Goal: Task Accomplishment & Management: Manage account settings

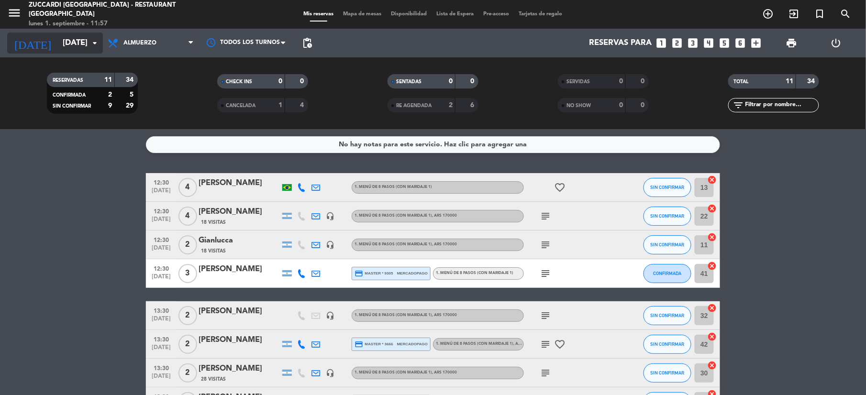
click at [81, 50] on input "[DATE]" at bounding box center [109, 43] width 103 height 19
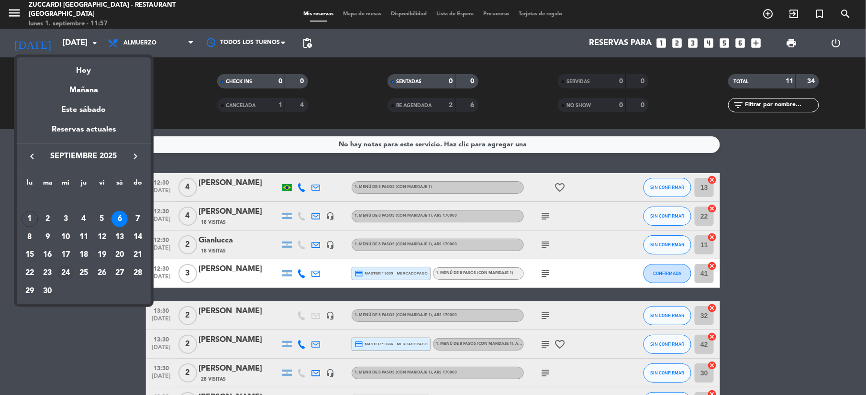
click at [64, 278] on div "24" at bounding box center [65, 273] width 16 height 16
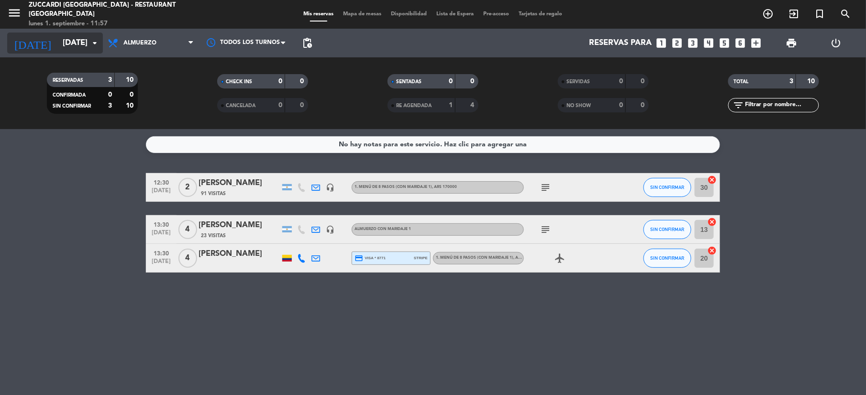
click at [79, 48] on input "[DATE]" at bounding box center [109, 43] width 103 height 19
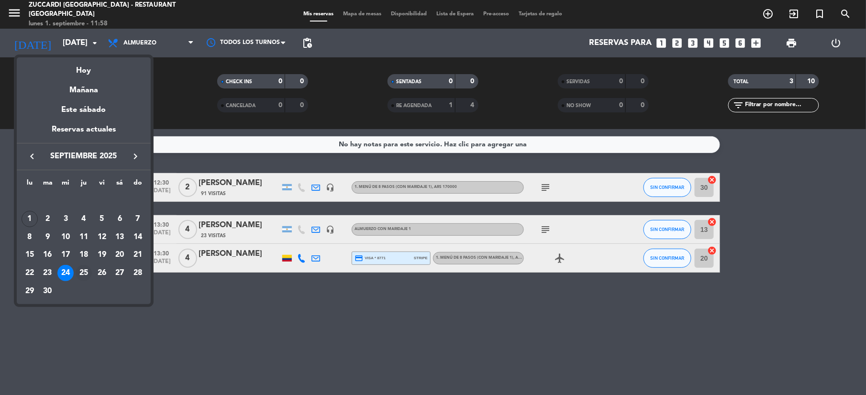
click at [84, 271] on div "25" at bounding box center [84, 273] width 16 height 16
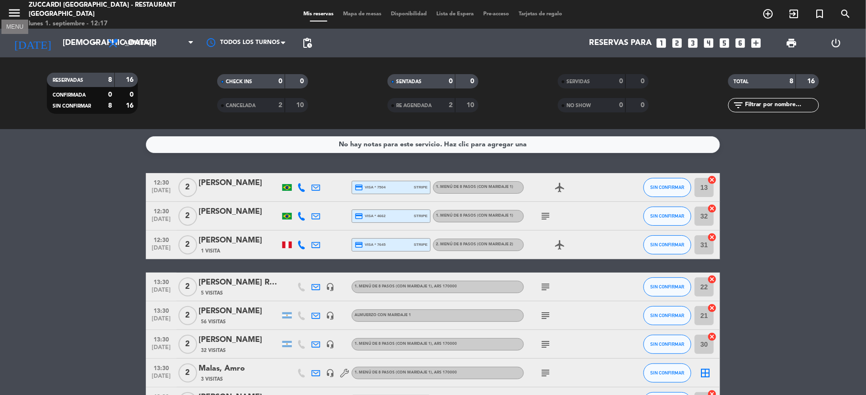
click at [16, 12] on icon "menu" at bounding box center [14, 13] width 14 height 14
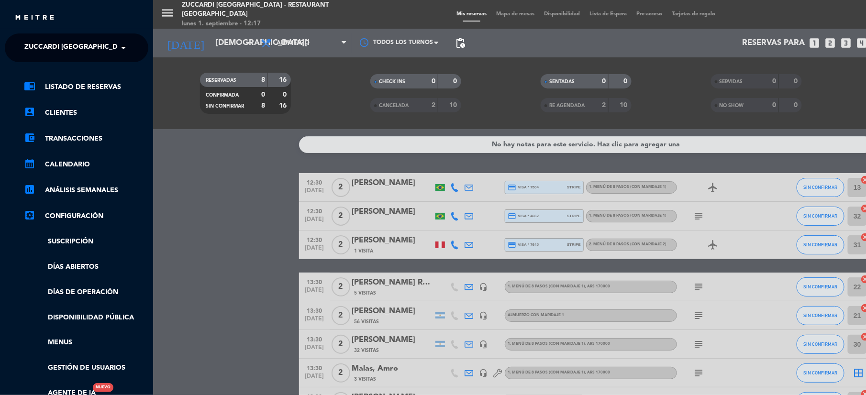
click at [134, 56] on ng-select "× Zuccardi [GEOGRAPHIC_DATA] - Restaurant [GEOGRAPHIC_DATA] ×" at bounding box center [77, 48] width 144 height 29
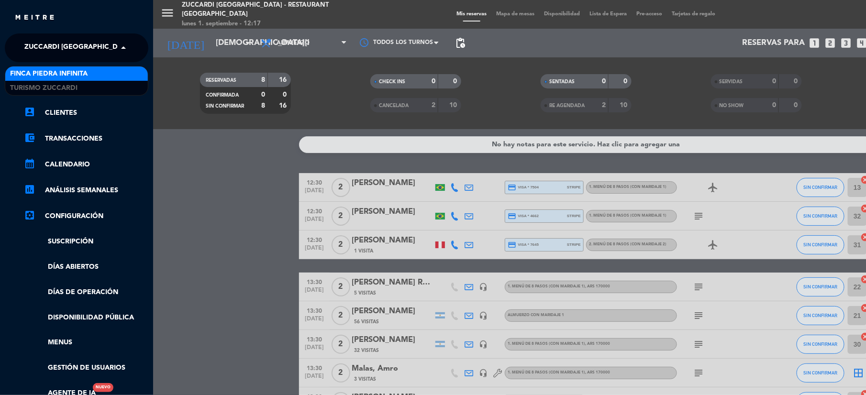
click at [123, 48] on span at bounding box center [126, 48] width 16 height 20
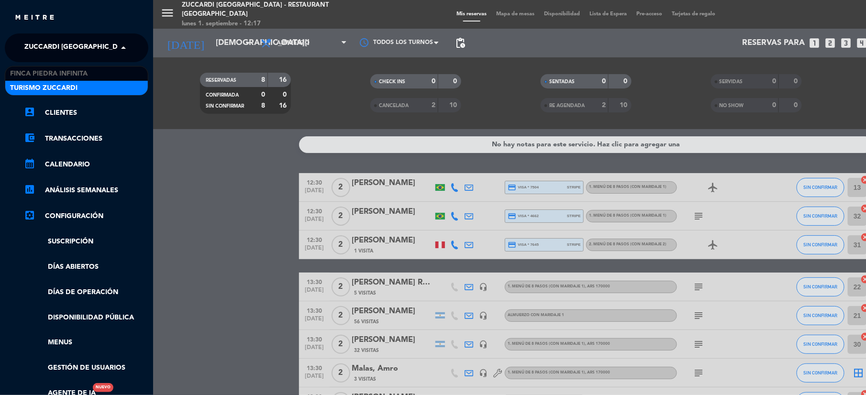
click at [123, 89] on div "Turismo Zuccardi" at bounding box center [76, 88] width 143 height 14
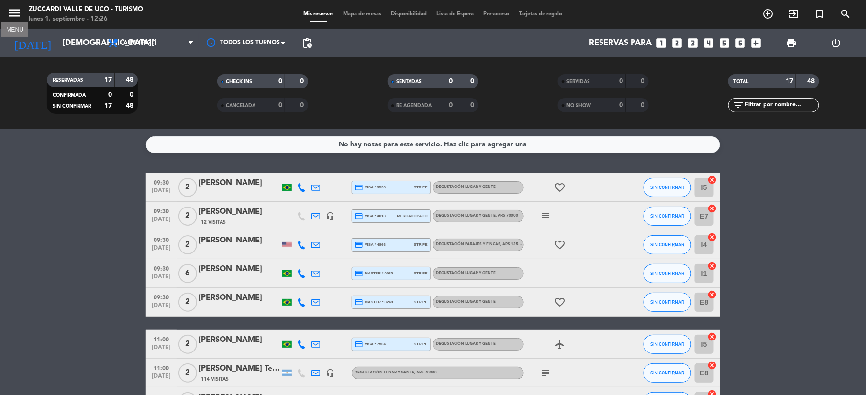
click at [10, 16] on icon "menu" at bounding box center [14, 13] width 14 height 14
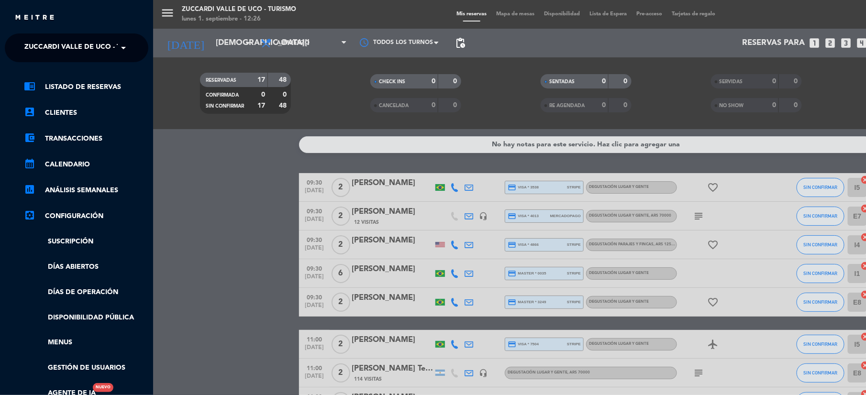
click at [128, 55] on span at bounding box center [126, 48] width 16 height 20
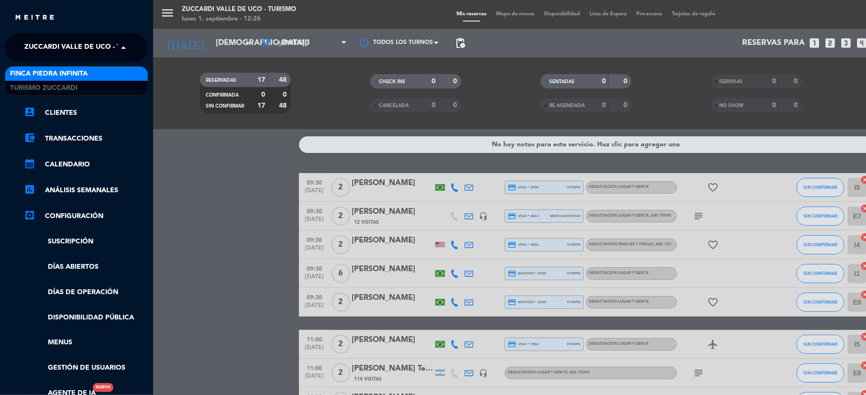
click at [125, 74] on div "Finca Piedra Infinita" at bounding box center [76, 74] width 143 height 14
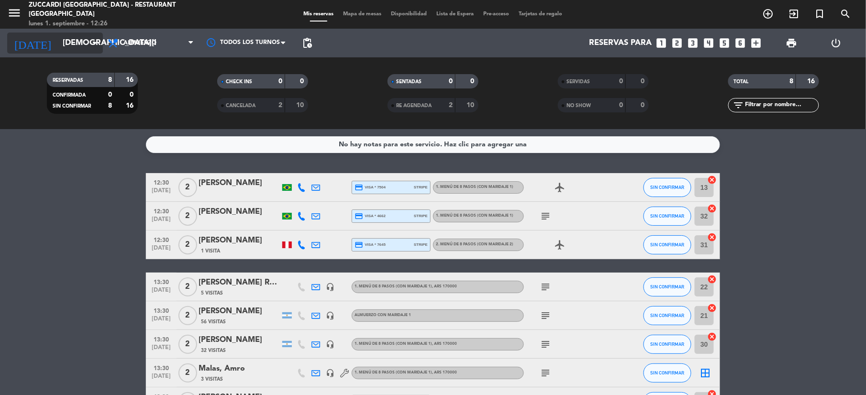
click at [62, 46] on input "[DEMOGRAPHIC_DATA][DATE]" at bounding box center [109, 43] width 103 height 19
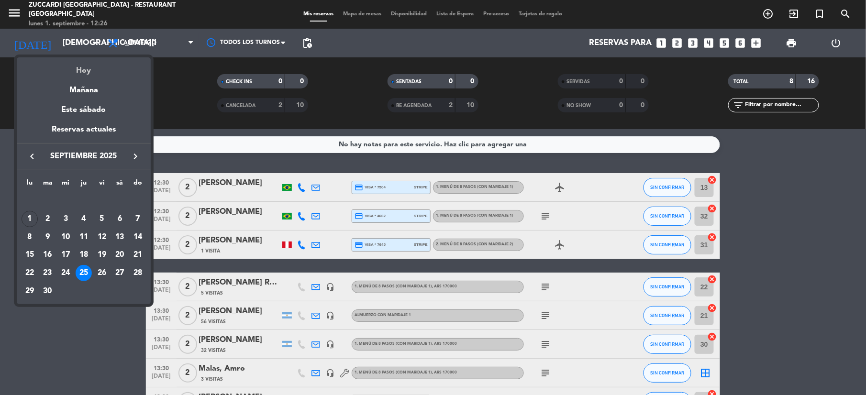
click at [85, 72] on div "Hoy" at bounding box center [84, 67] width 134 height 20
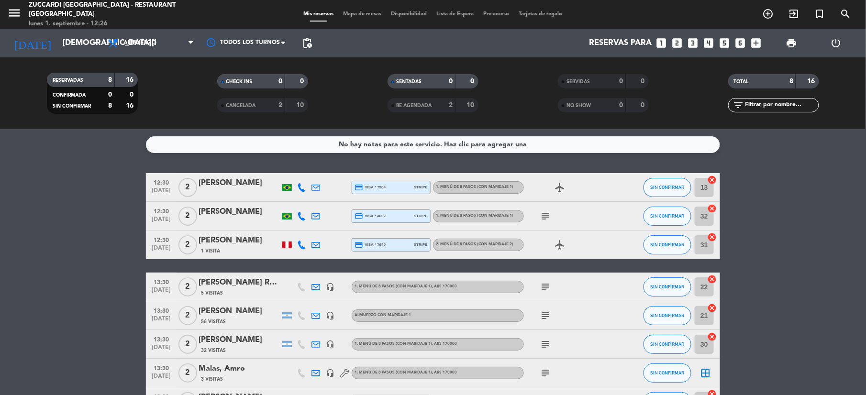
type input "[DATE]"
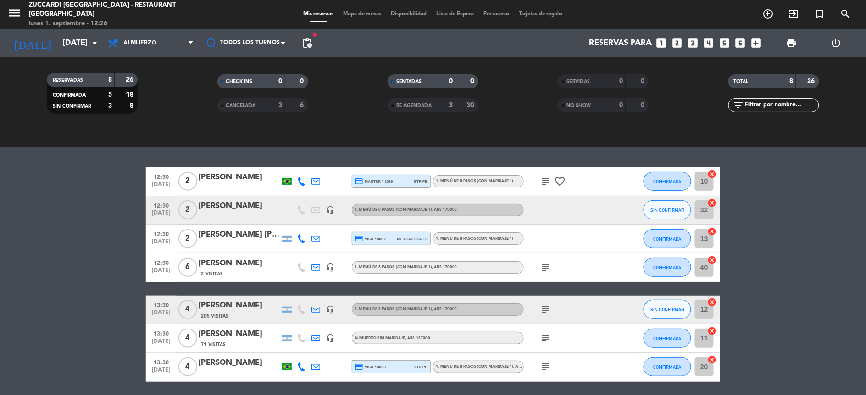
scroll to position [127, 0]
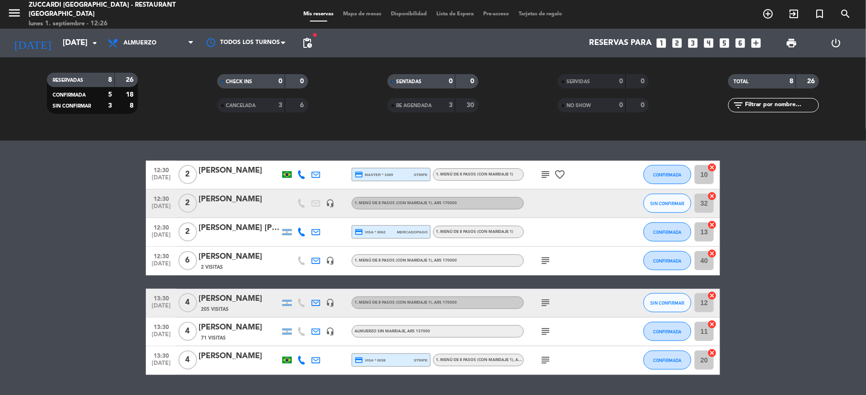
click at [355, 14] on span "Mapa de mesas" at bounding box center [363, 13] width 48 height 5
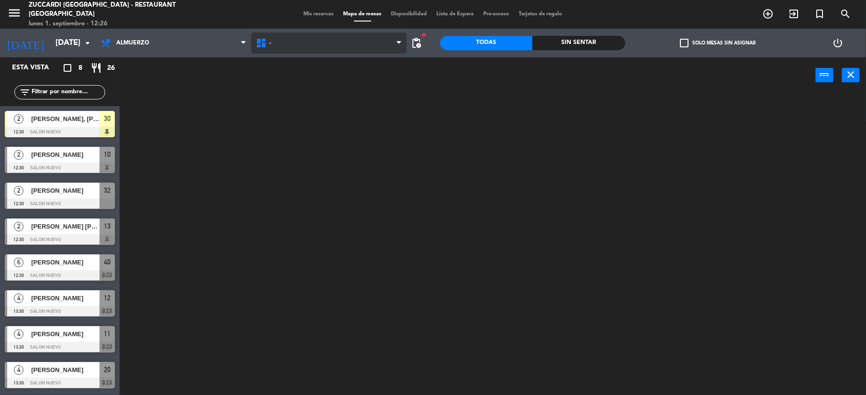
click at [280, 49] on span "-" at bounding box center [329, 43] width 156 height 21
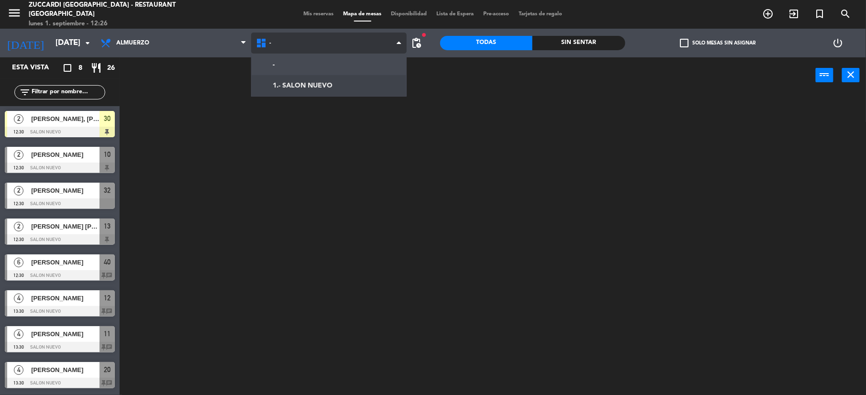
click at [321, 89] on ng-component "menu Zuccardi [GEOGRAPHIC_DATA] - Restaurant Piedra Infinita lunes 1. septiembr…" at bounding box center [433, 198] width 866 height 397
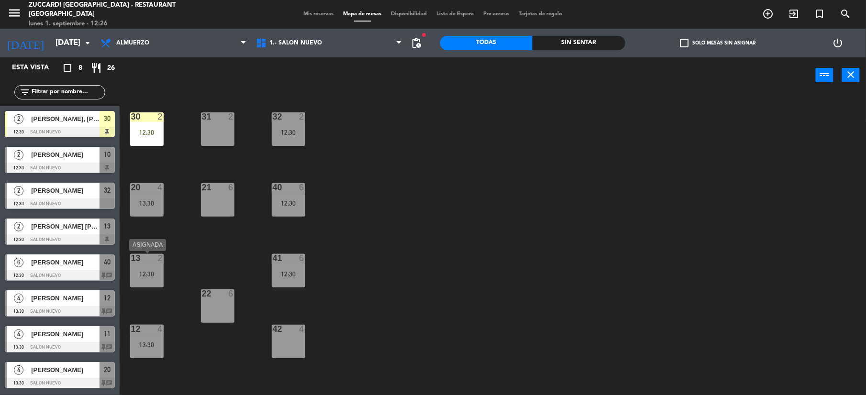
click at [143, 271] on div "12:30" at bounding box center [147, 274] width 34 height 7
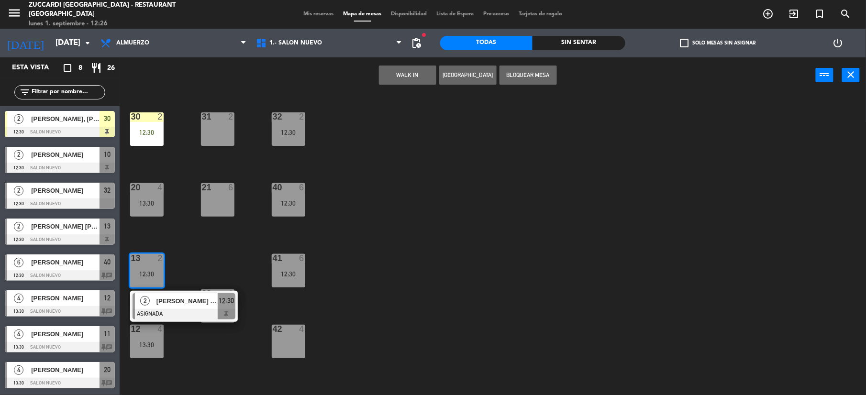
click at [215, 123] on div "31 2" at bounding box center [218, 129] width 34 height 34
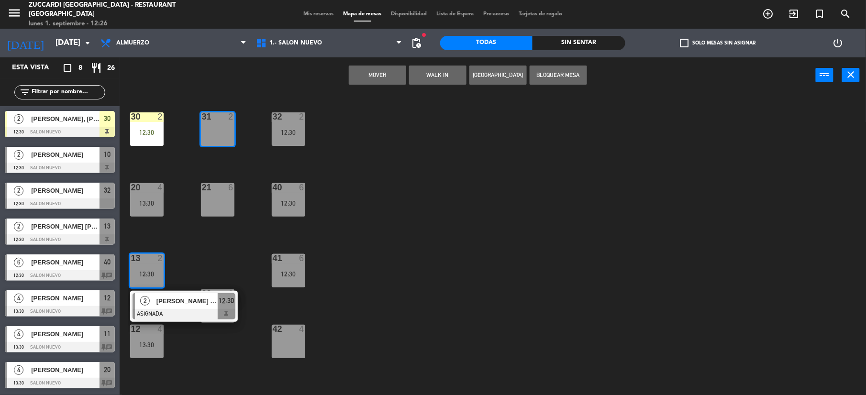
click at [376, 76] on button "Mover" at bounding box center [377, 75] width 57 height 19
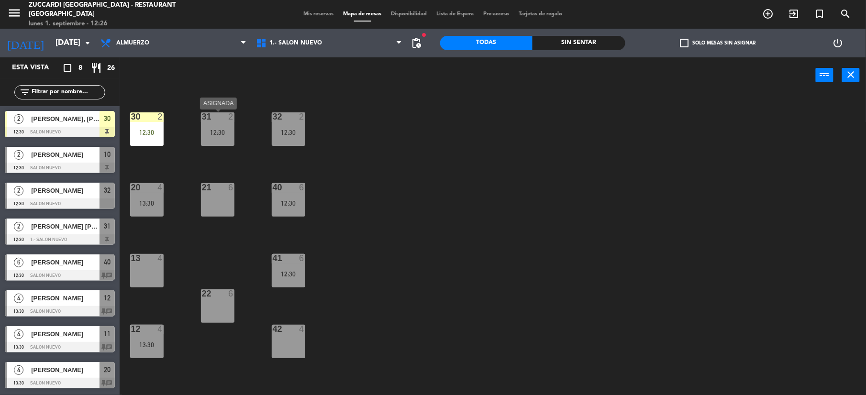
click at [216, 123] on div "31 2 12:30" at bounding box center [218, 129] width 34 height 34
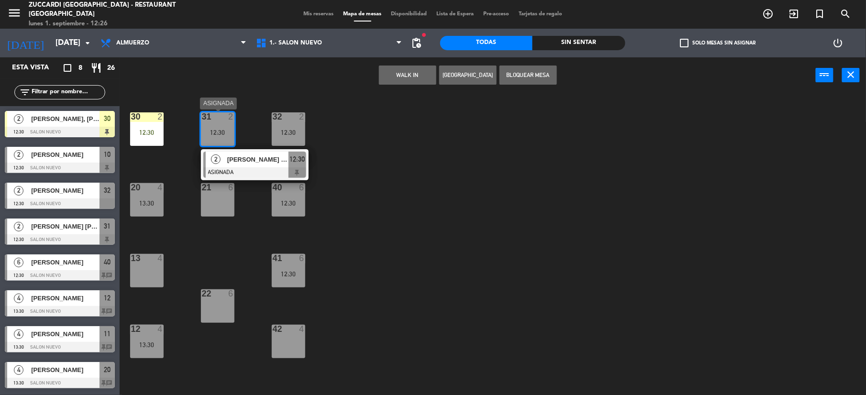
click at [235, 166] on div "[PERSON_NAME] [PERSON_NAME]" at bounding box center [257, 160] width 62 height 16
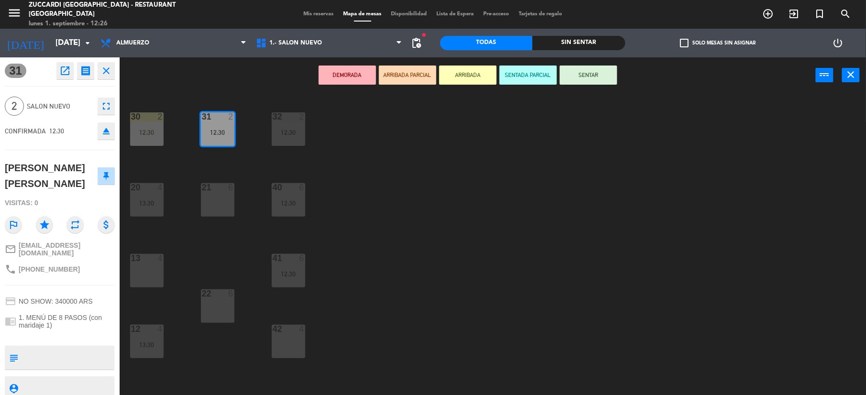
click at [456, 71] on button "ARRIBADA" at bounding box center [467, 75] width 57 height 19
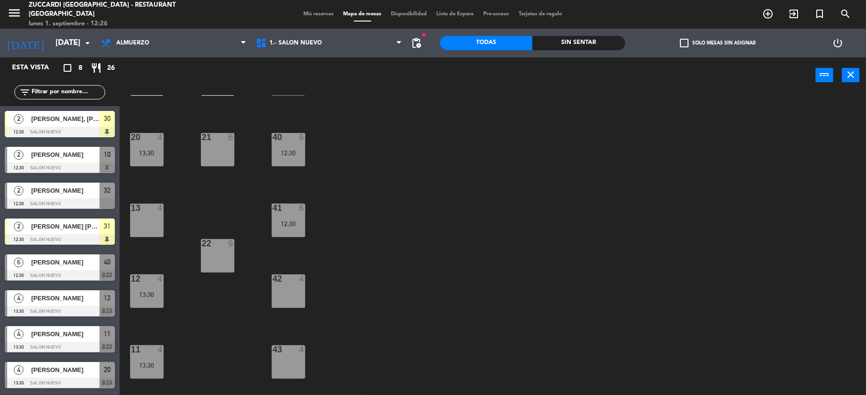
scroll to position [102, 0]
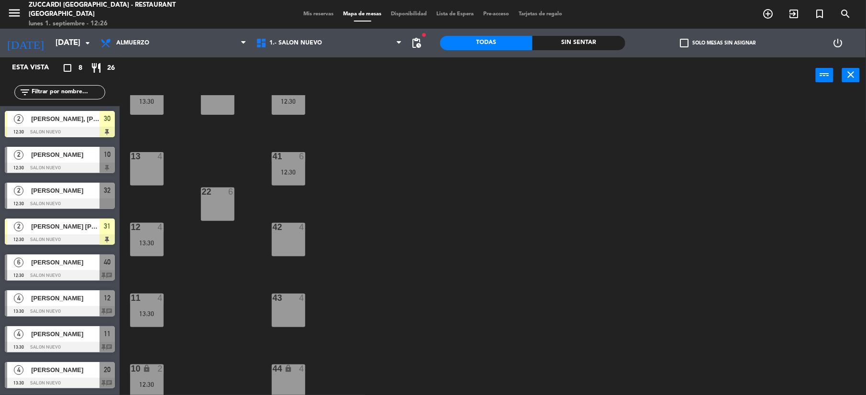
click at [151, 168] on div "13 4" at bounding box center [147, 169] width 34 height 34
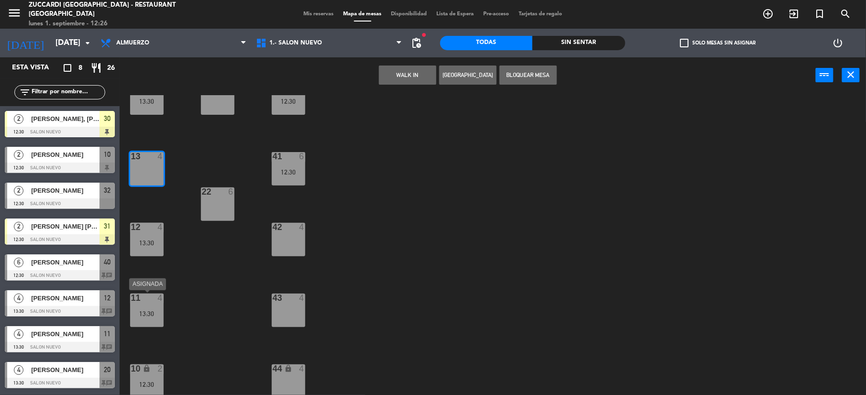
click at [153, 304] on div "11 4 13:30" at bounding box center [147, 311] width 34 height 34
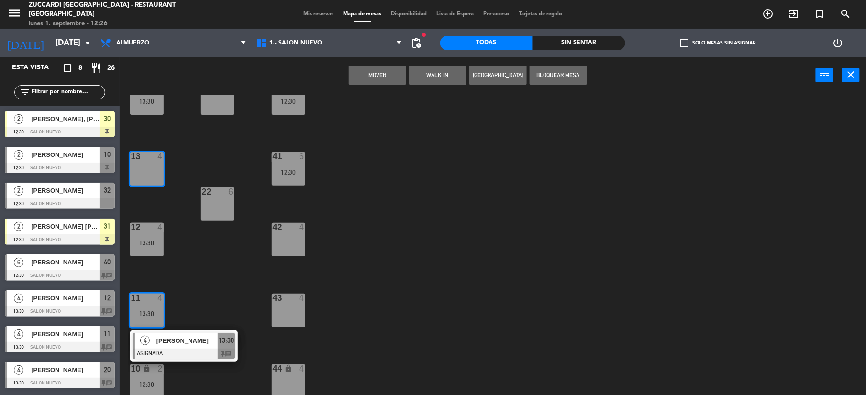
click at [385, 73] on button "Mover" at bounding box center [377, 75] width 57 height 19
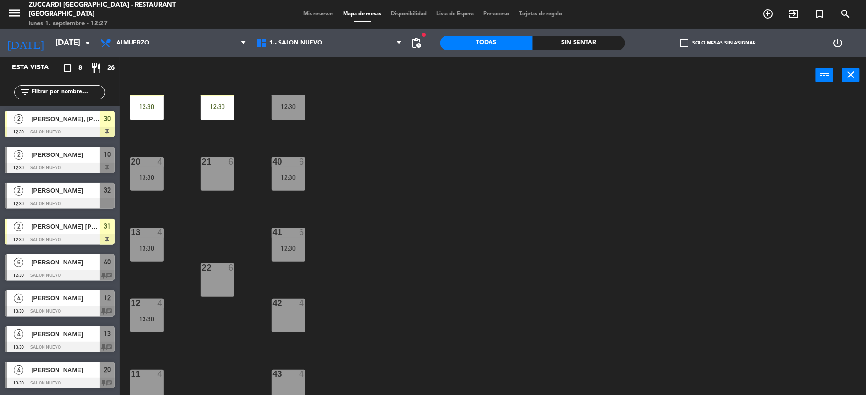
scroll to position [0, 0]
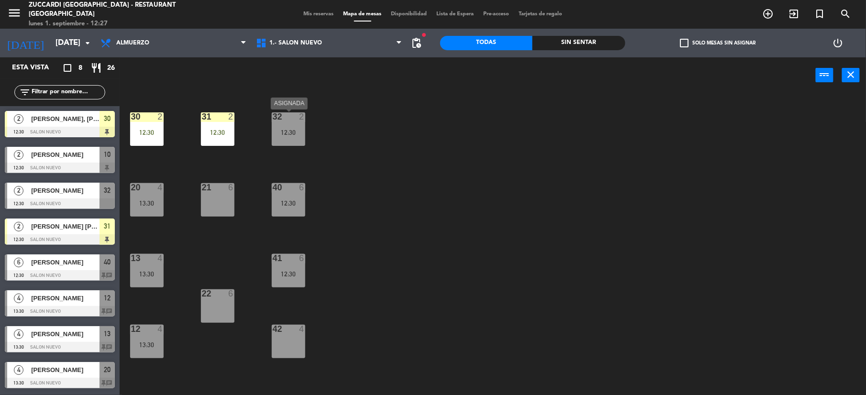
click at [292, 127] on div "32 2 12:30" at bounding box center [289, 129] width 34 height 34
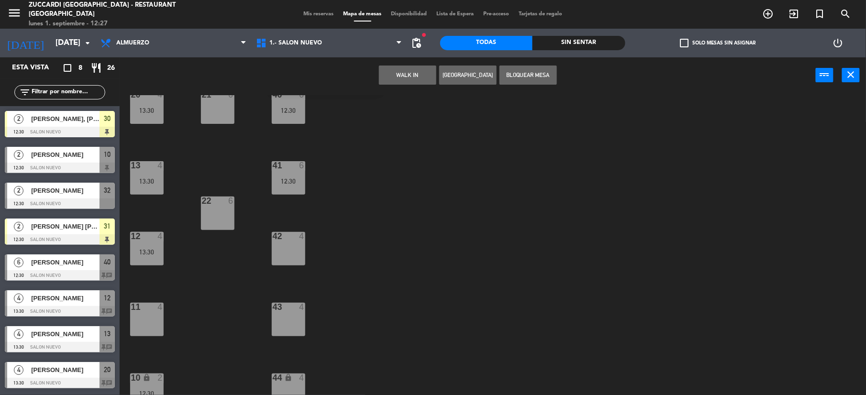
scroll to position [102, 0]
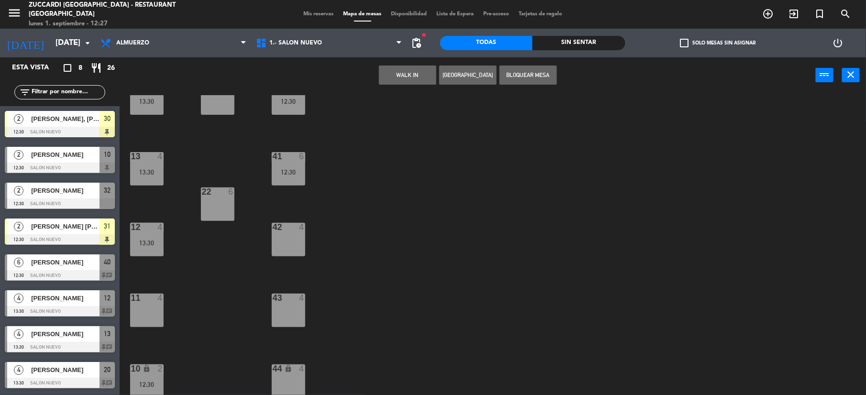
drag, startPoint x: 157, startPoint y: 293, endPoint x: 148, endPoint y: 299, distance: 10.8
click at [155, 294] on div "4" at bounding box center [163, 298] width 16 height 9
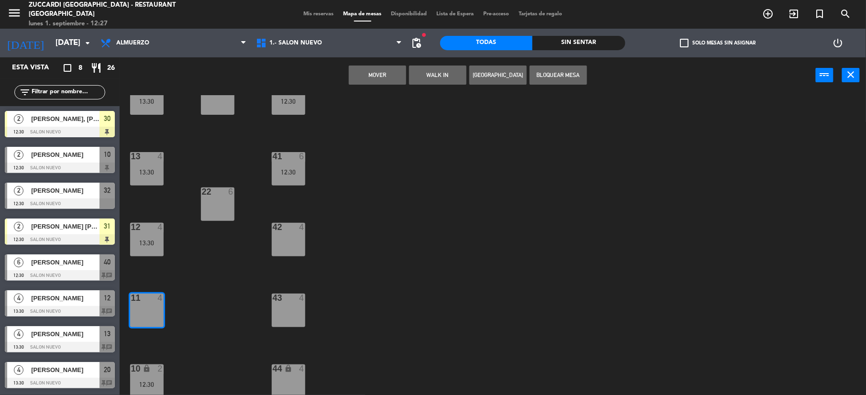
click at [381, 79] on button "Mover" at bounding box center [377, 75] width 57 height 19
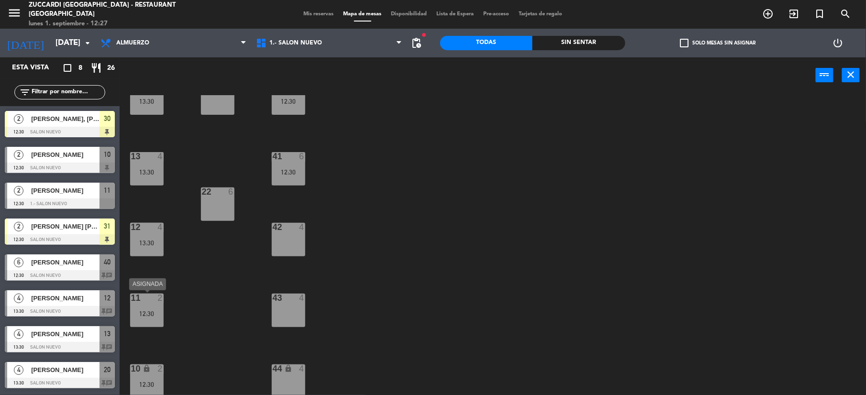
click at [146, 312] on div "12:30" at bounding box center [147, 314] width 34 height 7
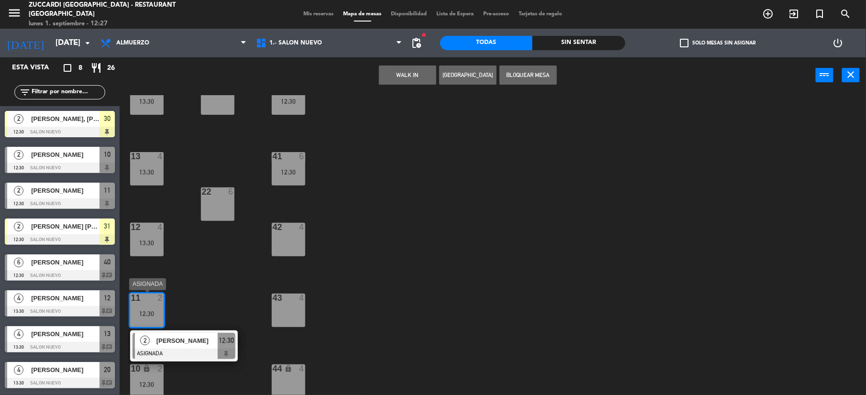
drag, startPoint x: 187, startPoint y: 339, endPoint x: 203, endPoint y: 332, distance: 18.4
click at [186, 339] on div "2 [PERSON_NAME] ASIGNADA 12:30" at bounding box center [184, 346] width 122 height 31
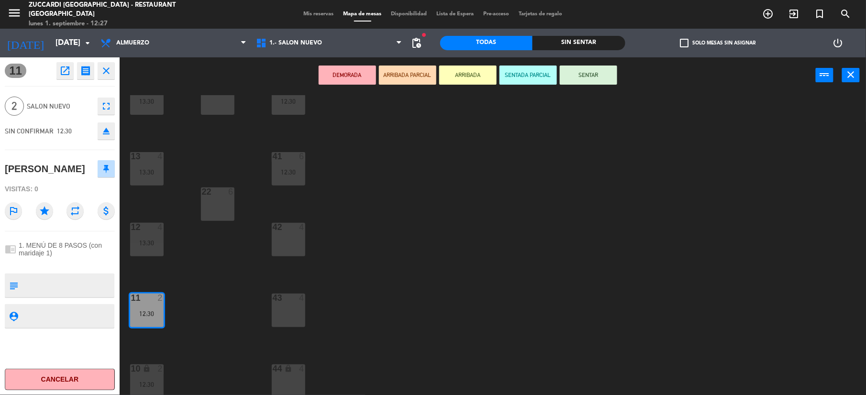
click at [460, 75] on button "ARRIBADA" at bounding box center [467, 75] width 57 height 19
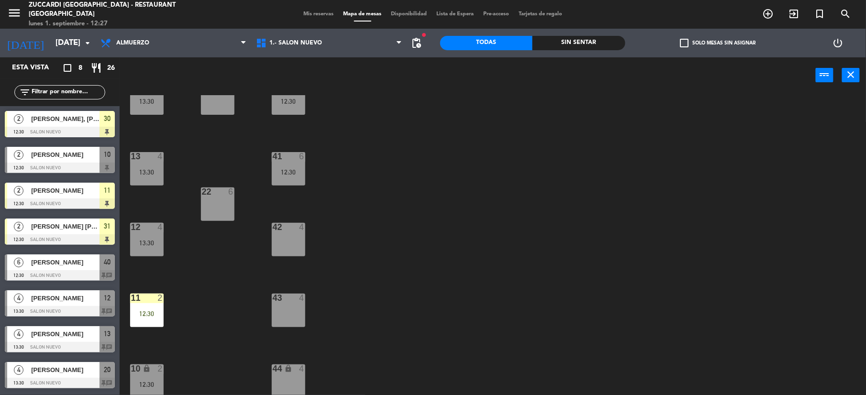
click at [426, 292] on div "30 2 12:30 31 2 12:30 32 2 20 4 13:30 21 6 40 6 12:30 13 4 13:30 41 6 12:30 22 …" at bounding box center [497, 246] width 738 height 302
